Goal: Task Accomplishment & Management: Manage account settings

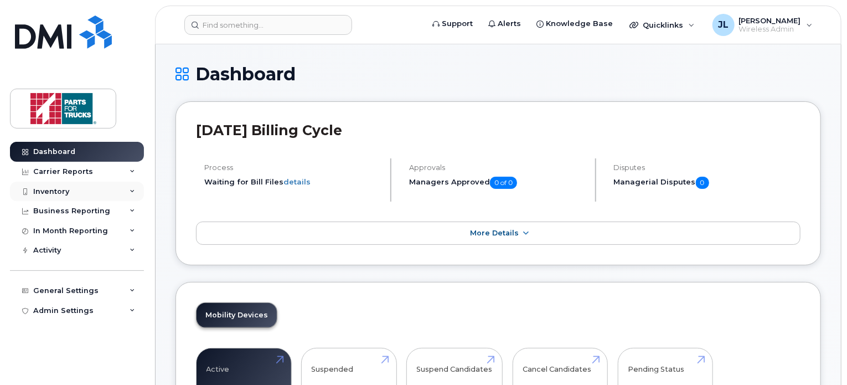
click at [79, 192] on div "Inventory" at bounding box center [77, 192] width 134 height 20
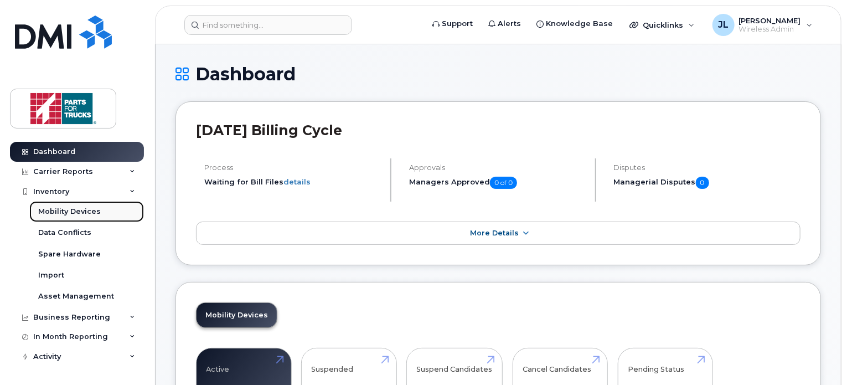
click at [73, 208] on div "Mobility Devices" at bounding box center [69, 212] width 63 height 10
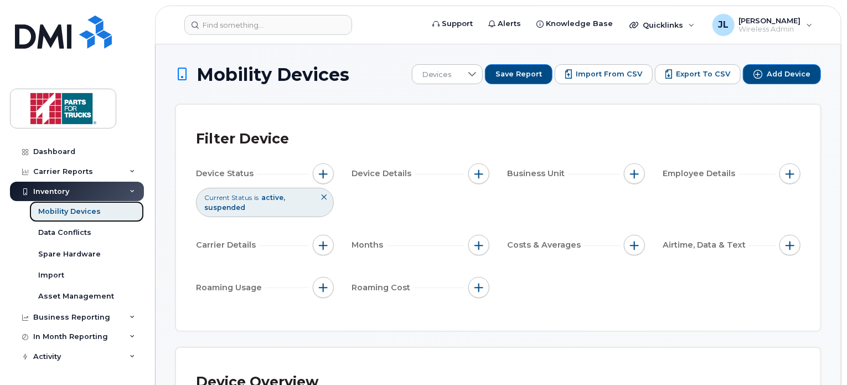
scroll to position [341, 0]
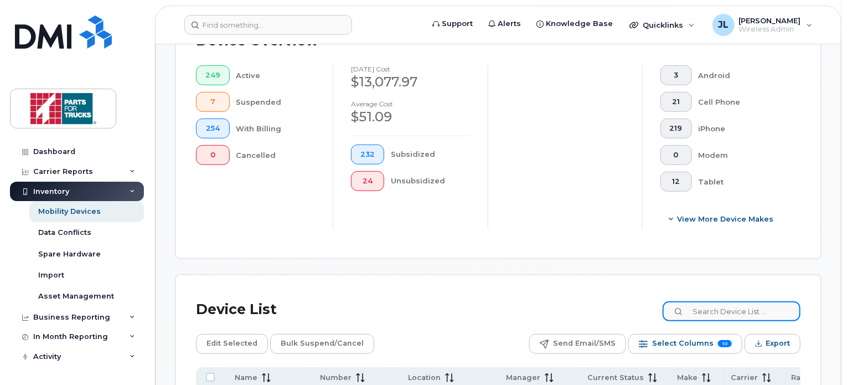
drag, startPoint x: 715, startPoint y: 303, endPoint x: 725, endPoint y: 290, distance: 17.1
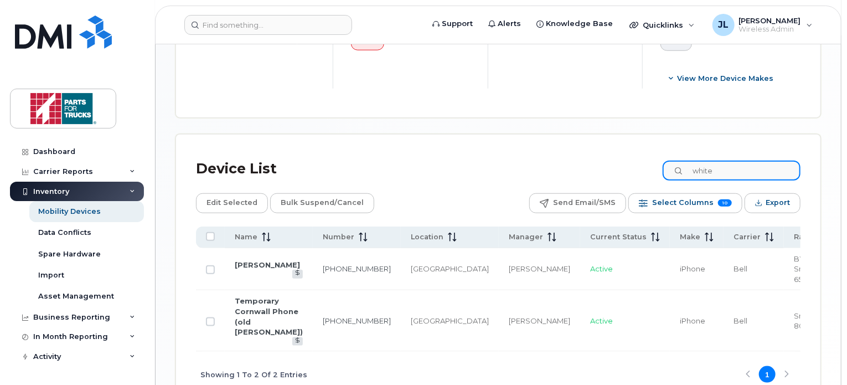
drag, startPoint x: 732, startPoint y: 168, endPoint x: 692, endPoint y: 167, distance: 40.4
click at [692, 167] on input "white" at bounding box center [732, 171] width 138 height 20
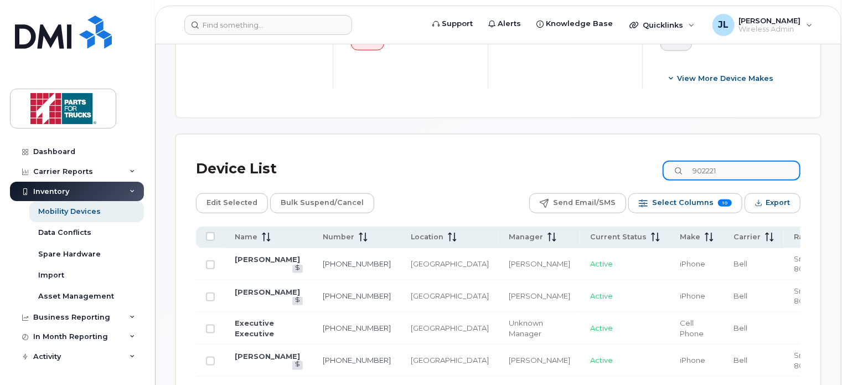
scroll to position [477, 0]
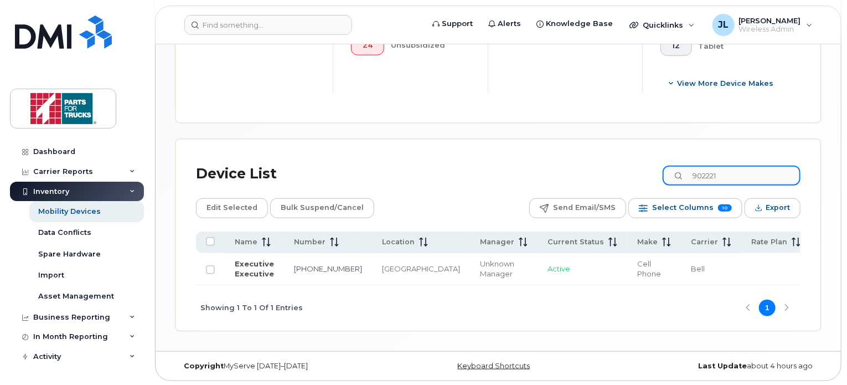
type input "902221"
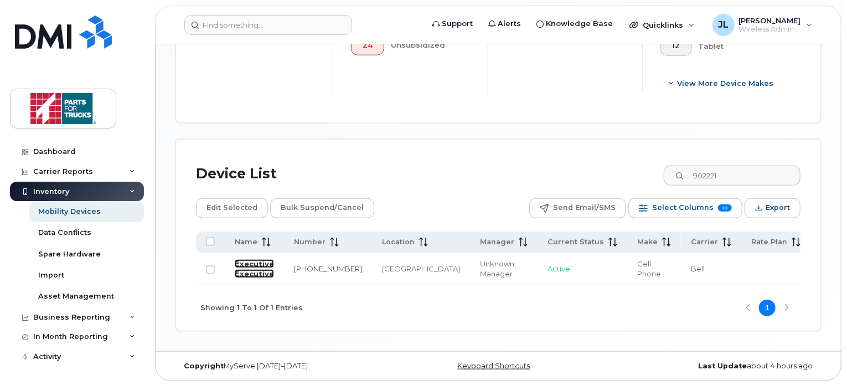
click at [251, 261] on link "Executive Executive" at bounding box center [254, 268] width 39 height 19
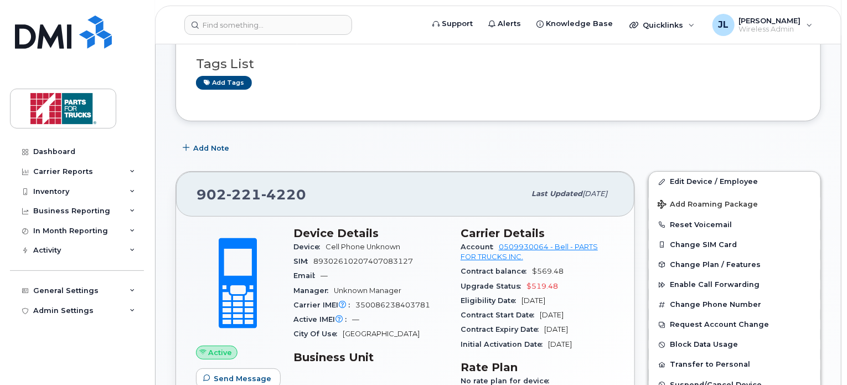
scroll to position [91, 0]
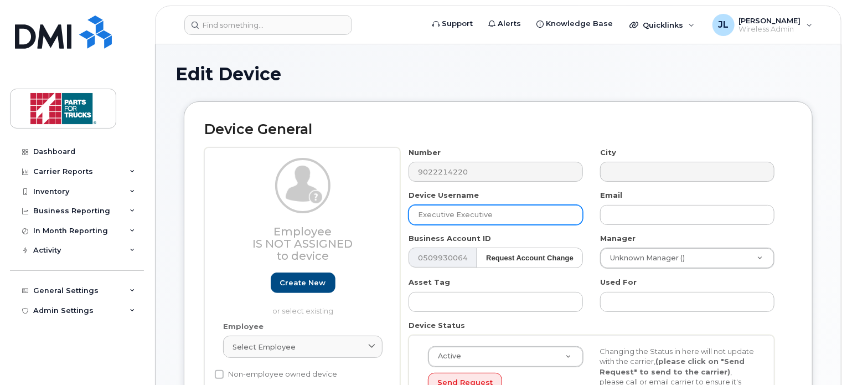
drag, startPoint x: 508, startPoint y: 219, endPoint x: 345, endPoint y: 192, distance: 165.0
click at [345, 192] on div "Employee Is not assigned to device Create new or select existing Employee Selec…" at bounding box center [498, 292] width 588 height 290
type input "[PERSON_NAME]"
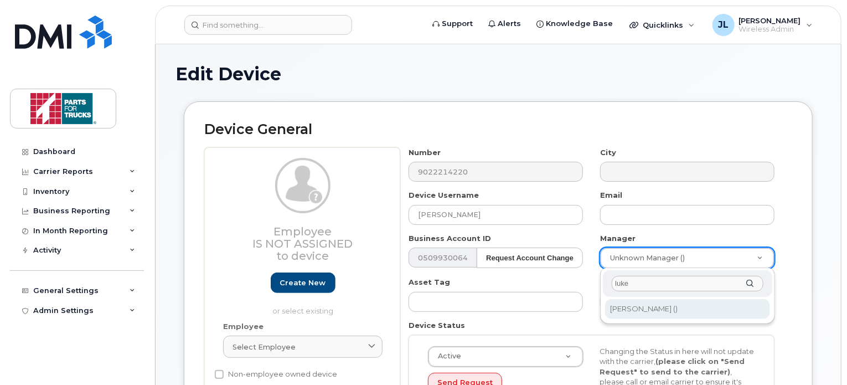
type input "luke"
type input "1915436"
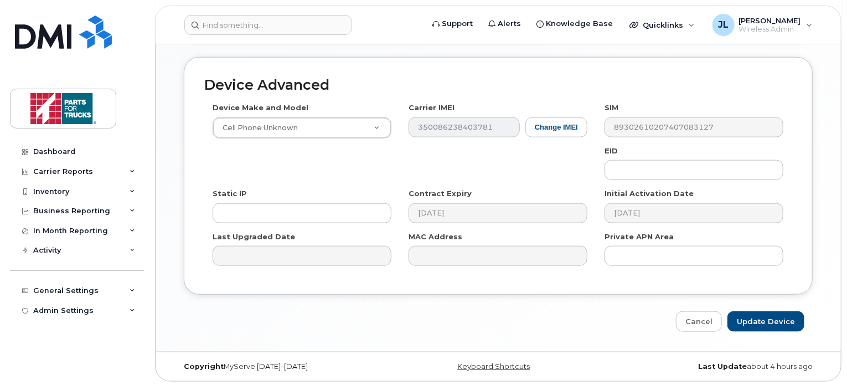
scroll to position [571, 0]
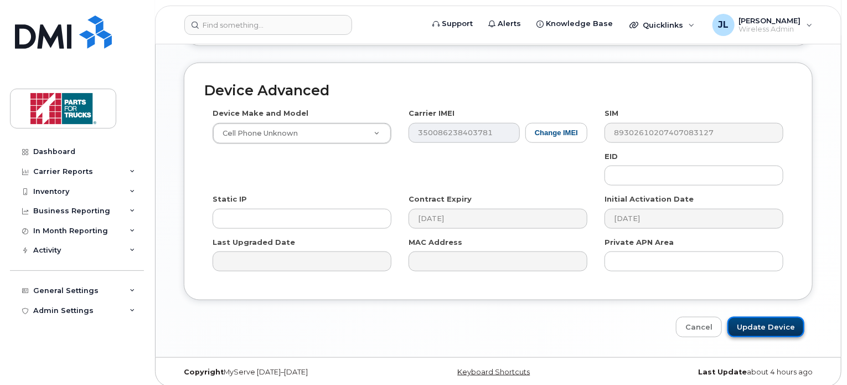
click at [762, 325] on input "Update Device" at bounding box center [765, 327] width 77 height 20
type input "Saving..."
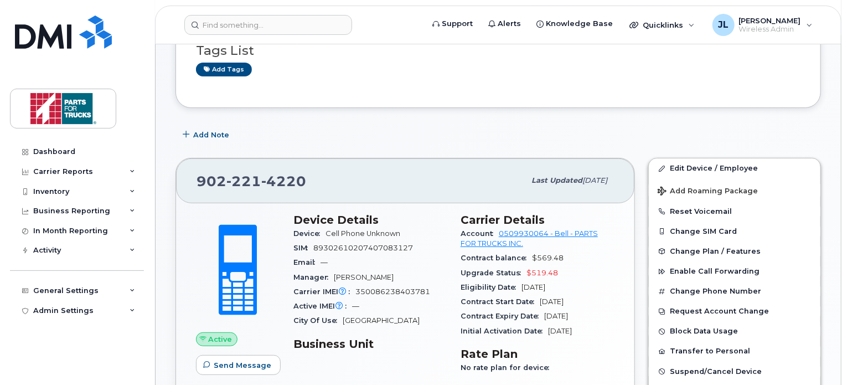
scroll to position [103, 0]
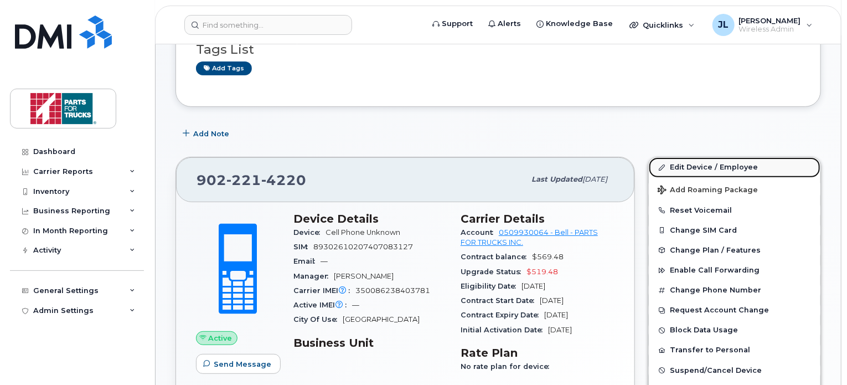
click at [716, 164] on link "Edit Device / Employee" at bounding box center [735, 167] width 172 height 20
